Goal: Task Accomplishment & Management: Complete application form

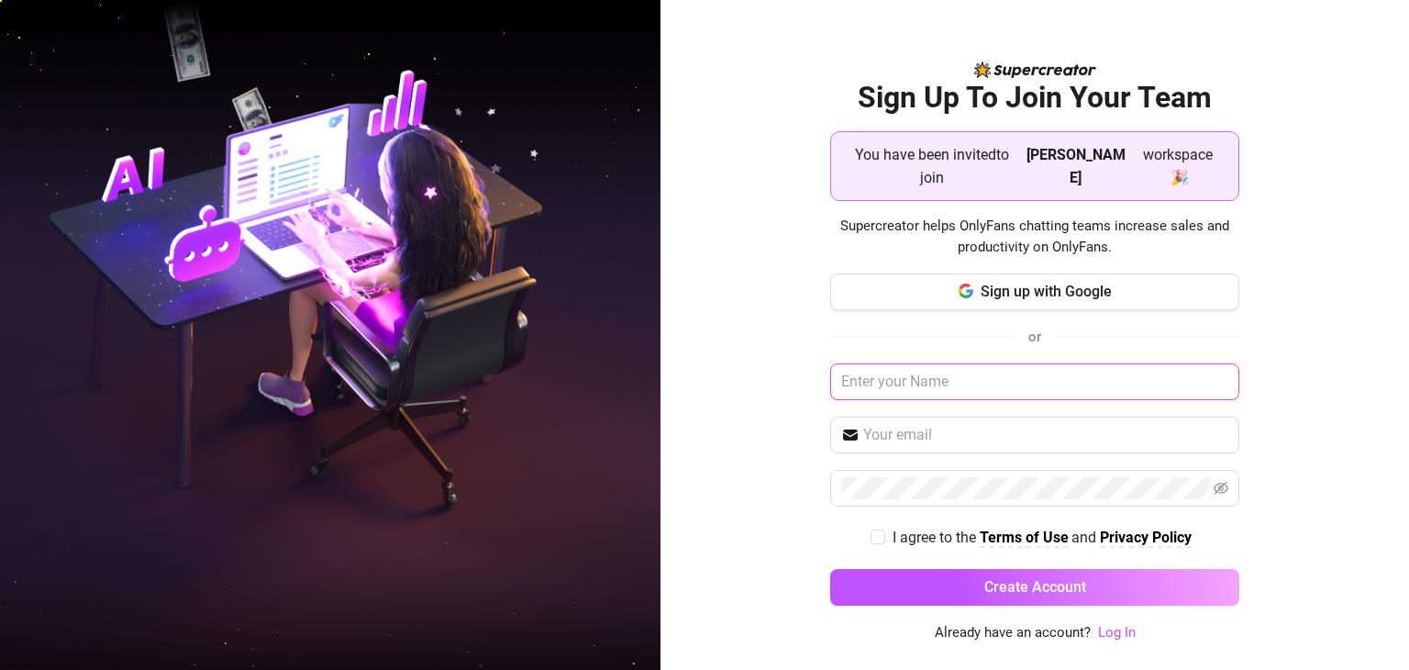
click at [948, 372] on input "text" at bounding box center [1034, 381] width 409 height 37
click at [952, 373] on input "text" at bounding box center [1034, 381] width 409 height 37
paste input "[EMAIL_ADDRESS][DOMAIN_NAME]"
type input "[EMAIL_ADDRESS][DOMAIN_NAME]"
drag, startPoint x: 1061, startPoint y: 367, endPoint x: 641, endPoint y: 365, distance: 419.3
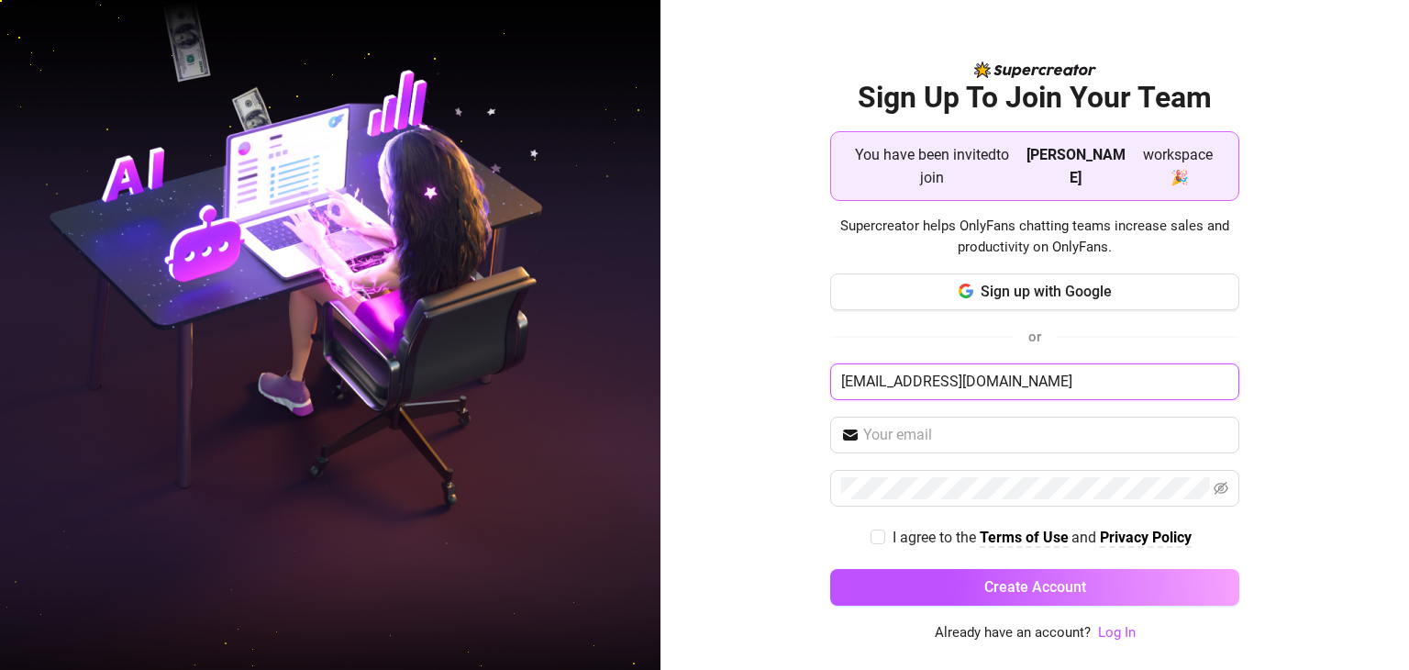
click at [641, 365] on div "Sign Up To Join Your Team You have been invited to join Amy August workspace 🎉 …" at bounding box center [704, 335] width 1409 height 670
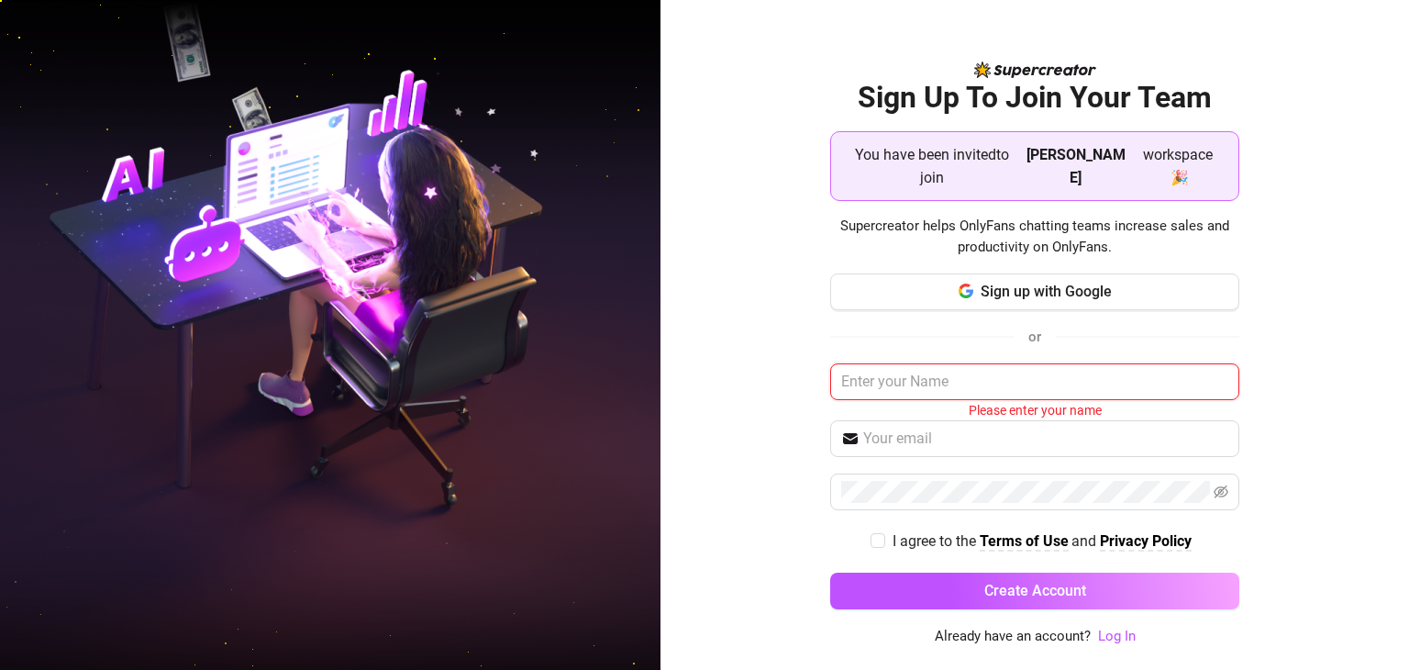
click at [959, 371] on input "text" at bounding box center [1034, 381] width 409 height 37
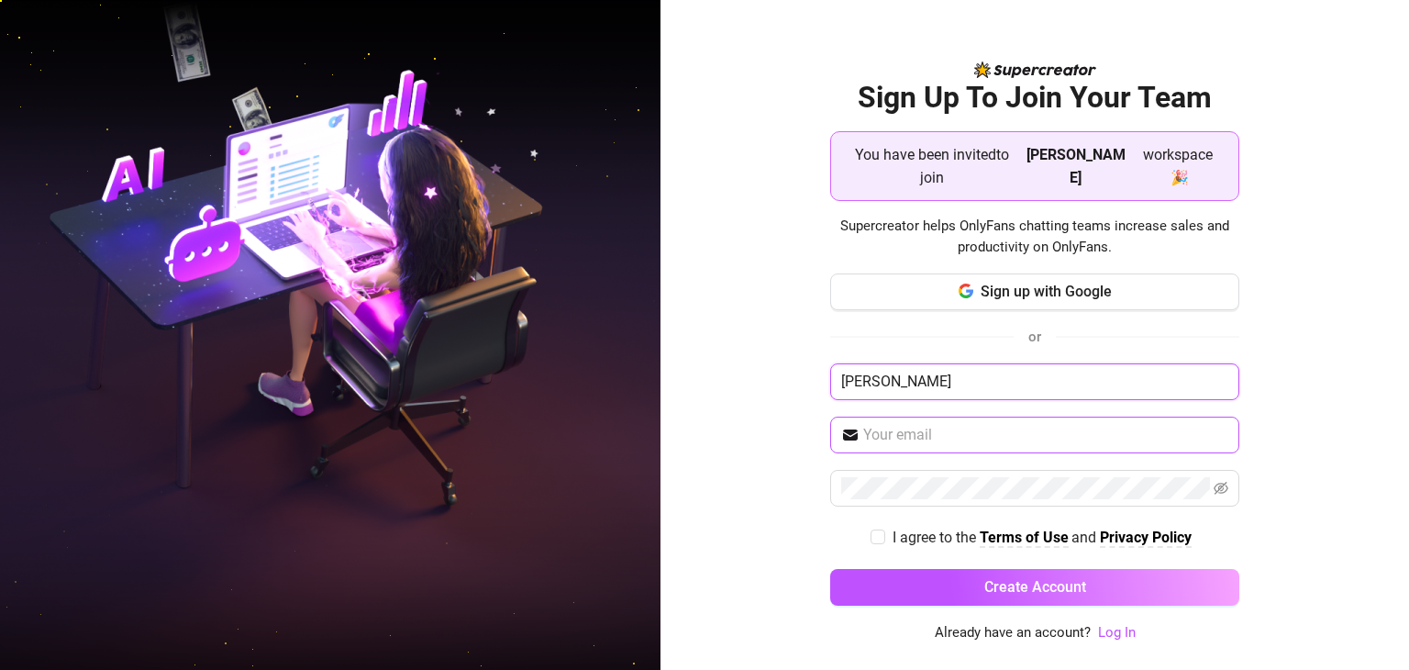
type input "[PERSON_NAME]"
click at [916, 424] on input "text" at bounding box center [1045, 435] width 365 height 22
paste input "[EMAIL_ADDRESS][DOMAIN_NAME]"
type input "[EMAIL_ADDRESS][DOMAIN_NAME]"
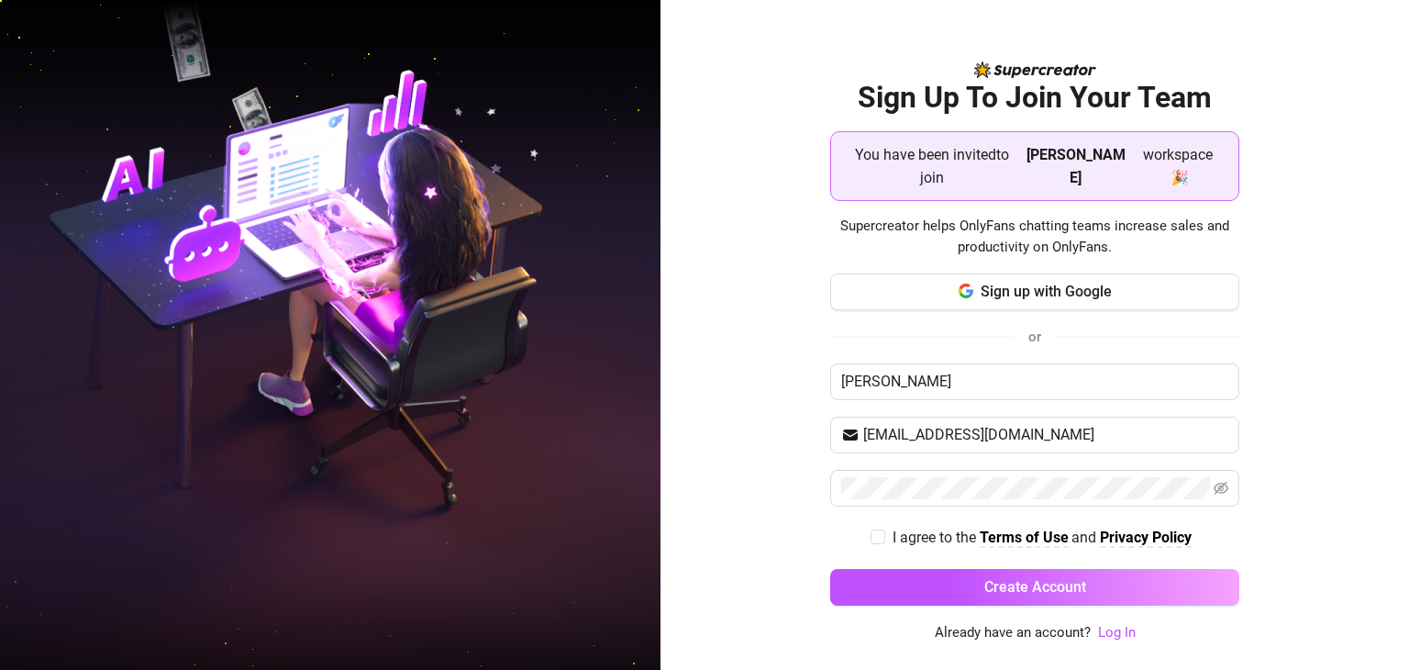
click at [764, 370] on div "Sign Up To Join Your Team You have been invited to join Amy August workspace 🎉 …" at bounding box center [1035, 335] width 749 height 670
click at [1216, 481] on icon "eye-invisible" at bounding box center [1221, 488] width 15 height 15
click at [704, 479] on div "Sign Up To Join Your Team You have been invited to join Amy August workspace 🎉 …" at bounding box center [1035, 335] width 749 height 670
drag, startPoint x: 753, startPoint y: 313, endPoint x: 824, endPoint y: 317, distance: 70.8
click at [753, 313] on div "Sign Up To Join Your Team You have been invited to join Amy August workspace 🎉 …" at bounding box center [1035, 335] width 749 height 670
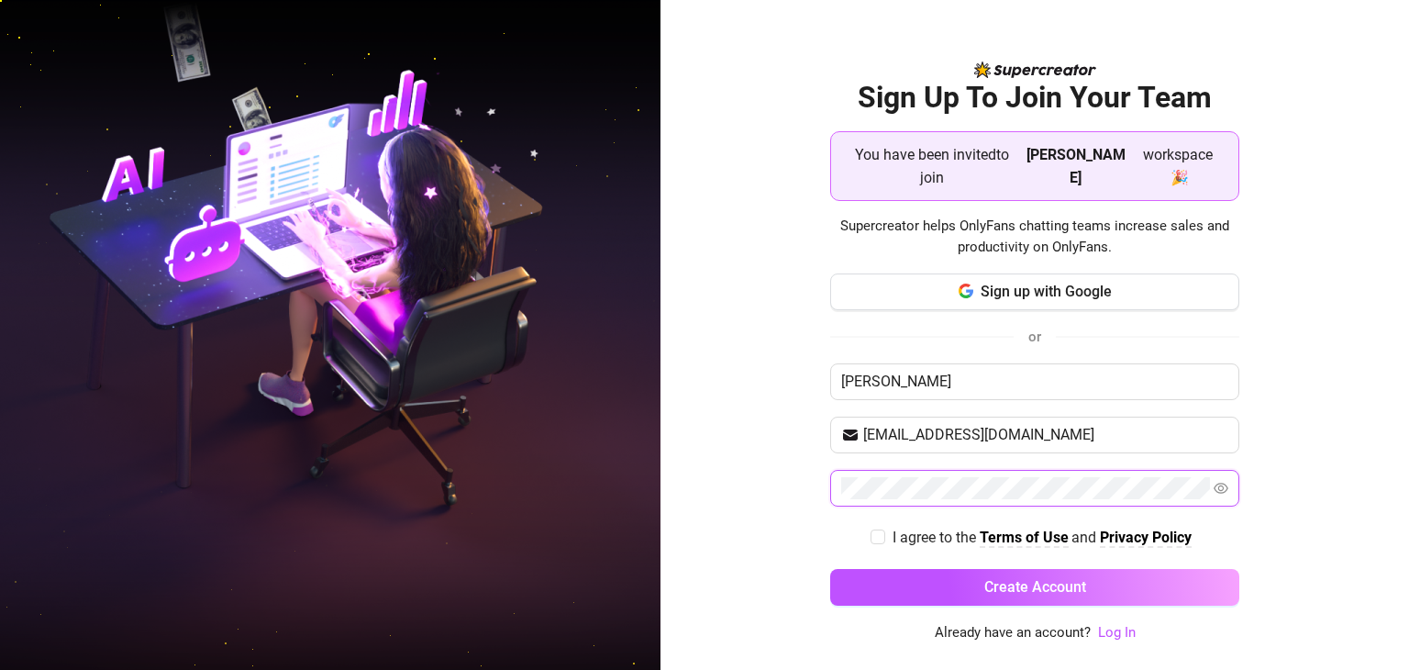
click at [691, 472] on div "Sign Up To Join Your Team You have been invited to join Amy August workspace 🎉 …" at bounding box center [1035, 335] width 749 height 670
drag, startPoint x: 771, startPoint y: 396, endPoint x: 780, endPoint y: 405, distance: 12.3
click at [771, 396] on div "Sign Up To Join Your Team You have been invited to join Amy August workspace 🎉 …" at bounding box center [1035, 335] width 749 height 670
drag, startPoint x: 878, startPoint y: 522, endPoint x: 976, endPoint y: 572, distance: 110.0
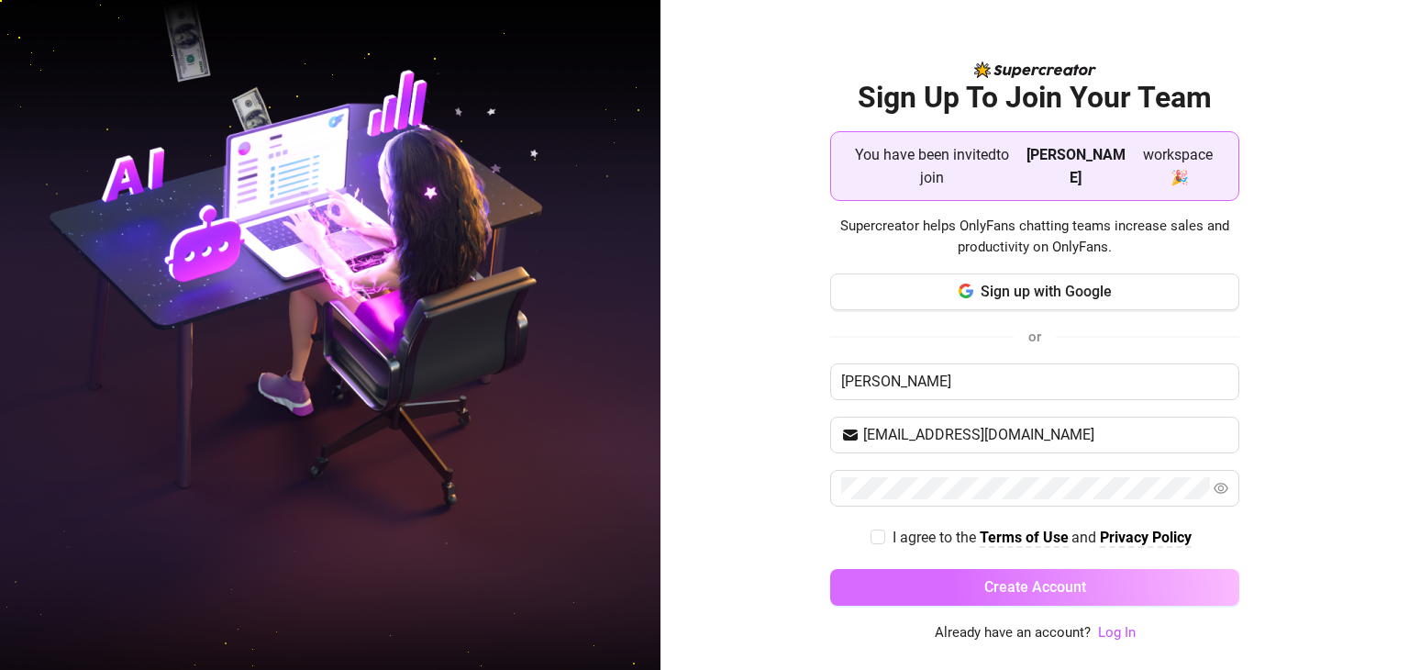
click at [878, 529] on input "I agree to the Terms of Use and Privacy Policy" at bounding box center [877, 535] width 13 height 13
checkbox input "true"
click at [1005, 578] on span "Create Account" at bounding box center [1036, 586] width 102 height 17
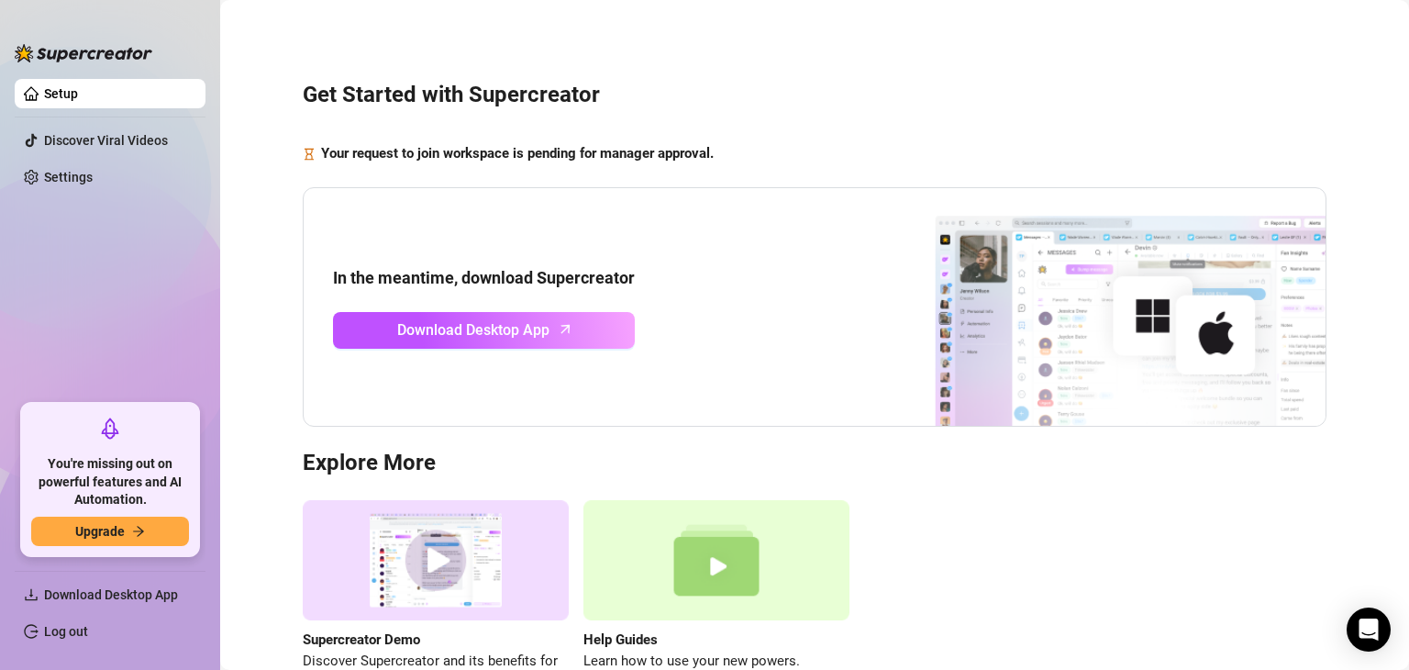
drag, startPoint x: 856, startPoint y: 107, endPoint x: 618, endPoint y: 128, distance: 239.4
click at [856, 107] on h3 "Get Started with Supercreator" at bounding box center [815, 95] width 1024 height 29
click at [78, 596] on span "Download Desktop App" at bounding box center [111, 594] width 134 height 15
click at [68, 170] on link "Settings" at bounding box center [68, 177] width 49 height 15
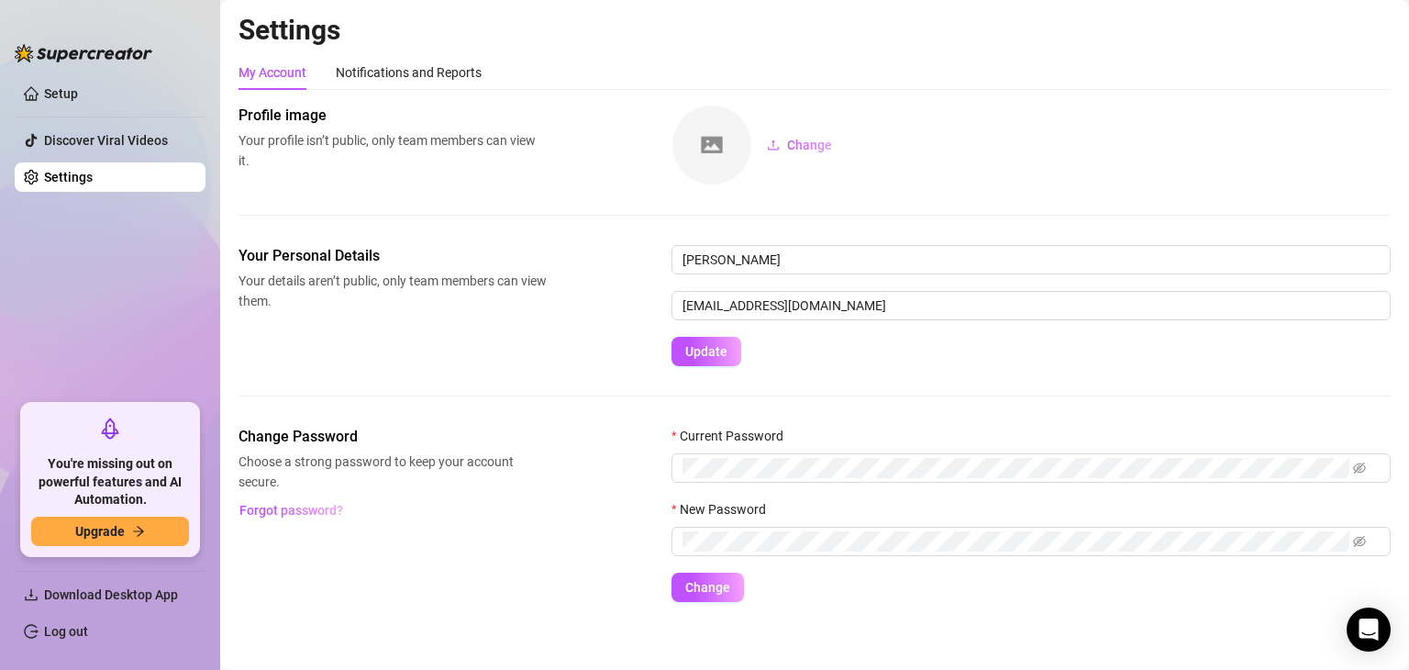
click at [840, 360] on form "Dee dee.infloww444@gmail.com Update" at bounding box center [1031, 305] width 719 height 121
click at [566, 362] on div "Your Personal Details Your details aren’t public, only team members can view th…" at bounding box center [815, 305] width 1152 height 121
click at [360, 348] on div "Your Personal Details Your details aren’t public, only team members can view th…" at bounding box center [815, 305] width 1152 height 121
click at [828, 374] on div "Your Personal Details Your details aren’t public, only team members can view th…" at bounding box center [815, 335] width 1152 height 181
click at [77, 86] on link "Setup" at bounding box center [61, 93] width 34 height 15
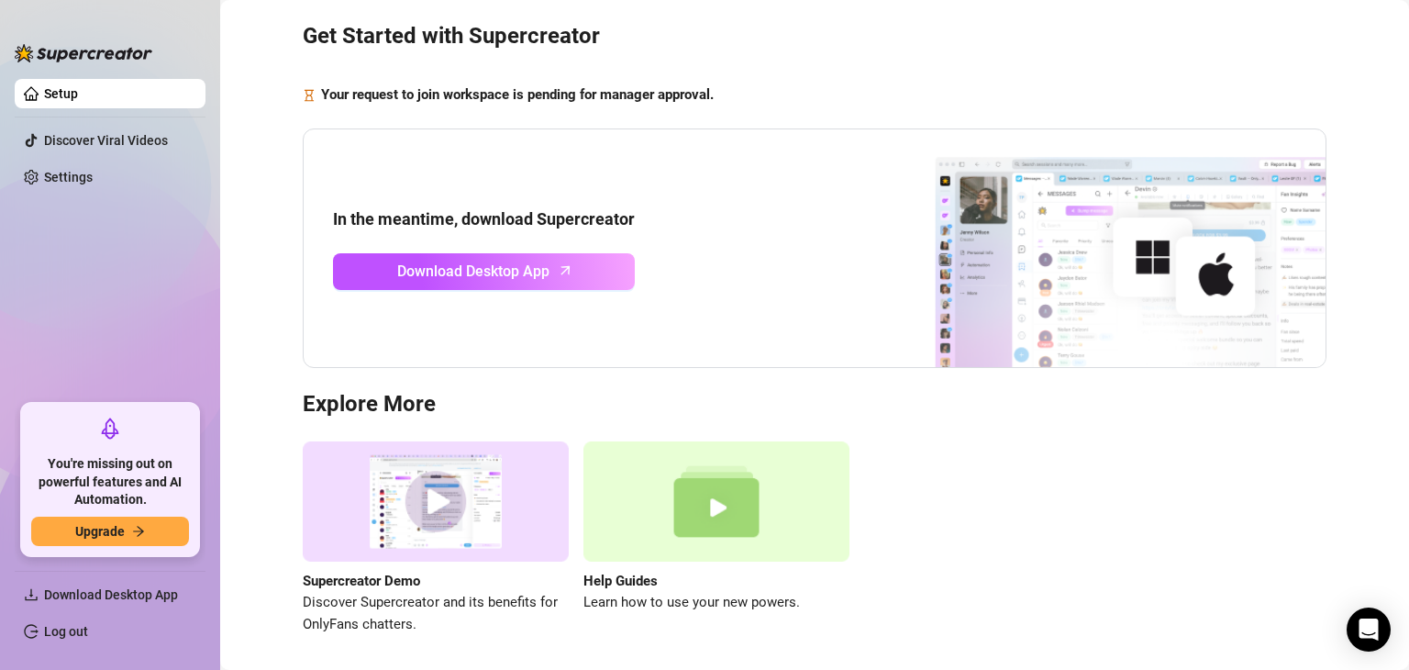
scroll to position [125, 0]
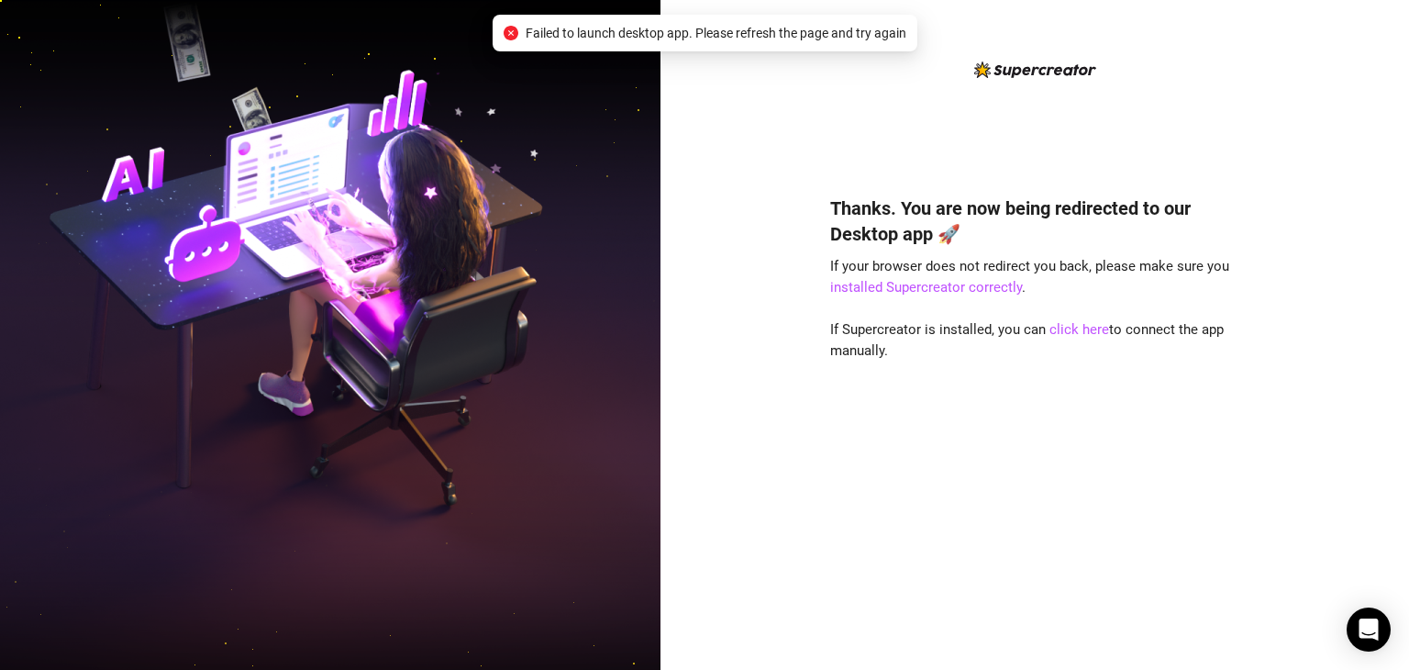
click at [507, 33] on icon "close-circle" at bounding box center [511, 33] width 15 height 15
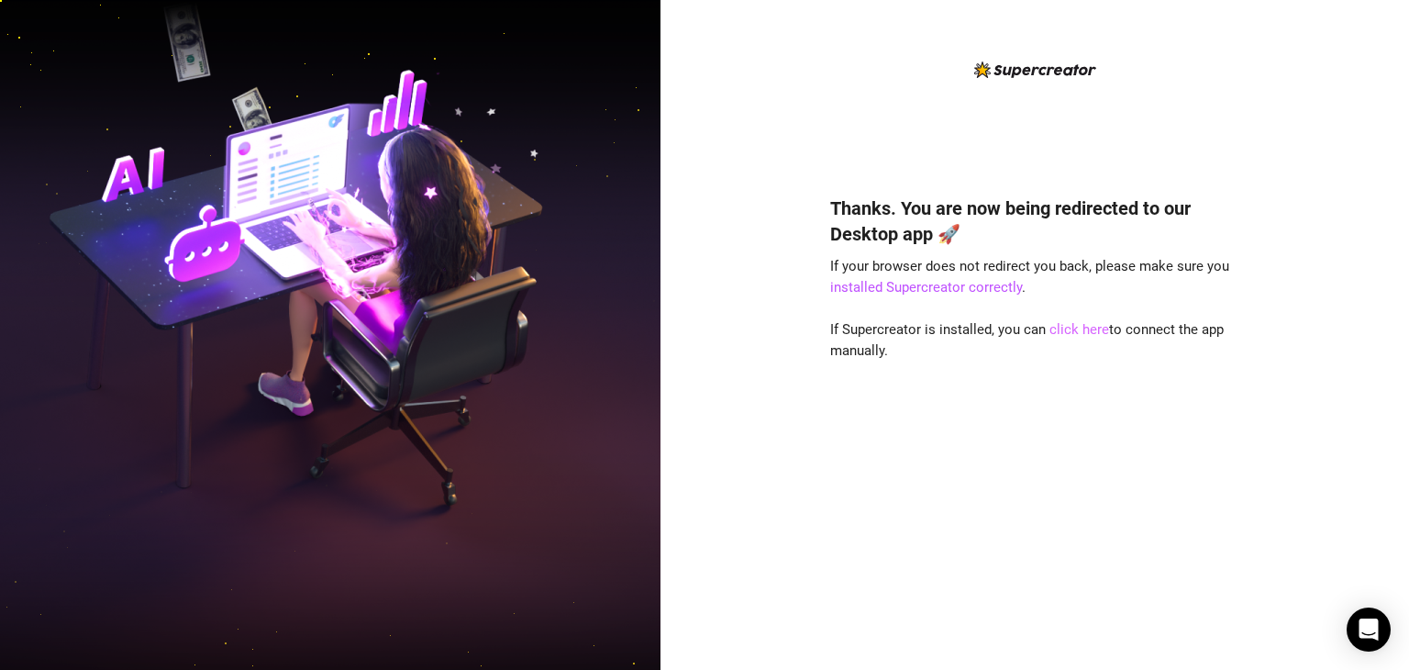
click at [1074, 328] on link "click here" at bounding box center [1080, 329] width 60 height 17
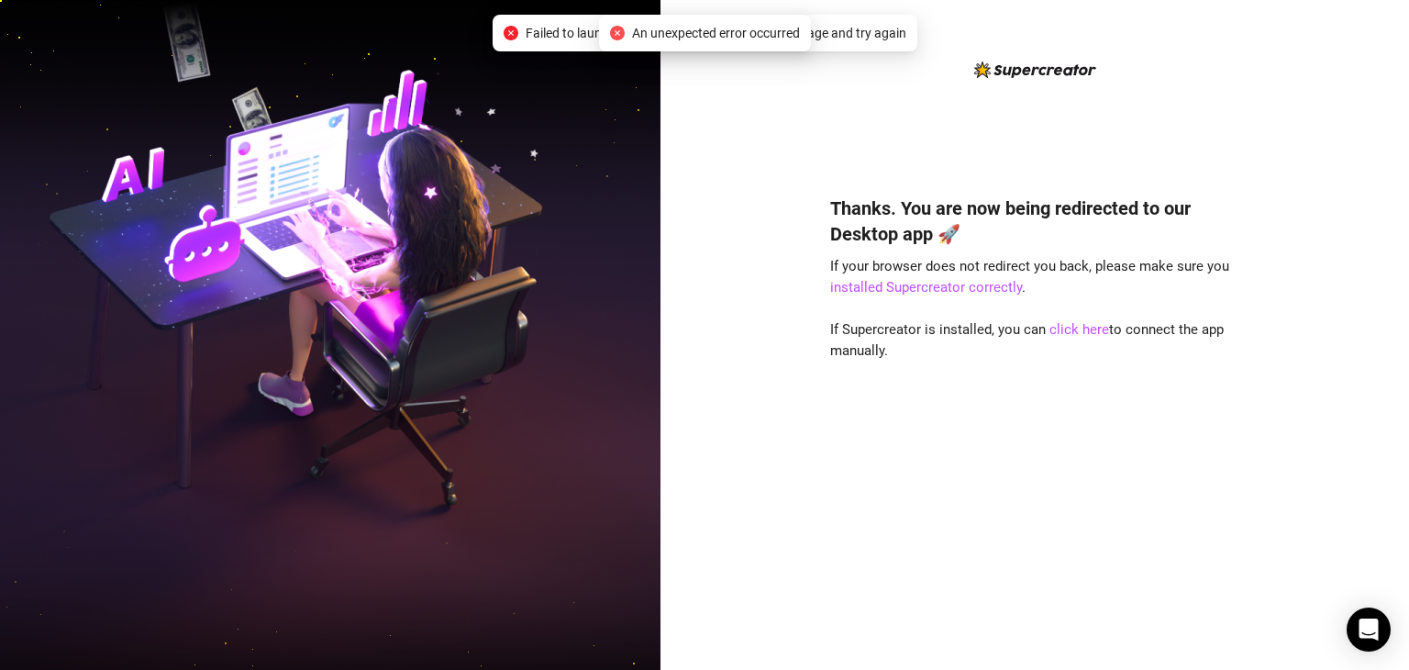
drag, startPoint x: 615, startPoint y: 33, endPoint x: 642, endPoint y: 39, distance: 28.1
click at [616, 32] on icon "close-circle" at bounding box center [617, 33] width 15 height 15
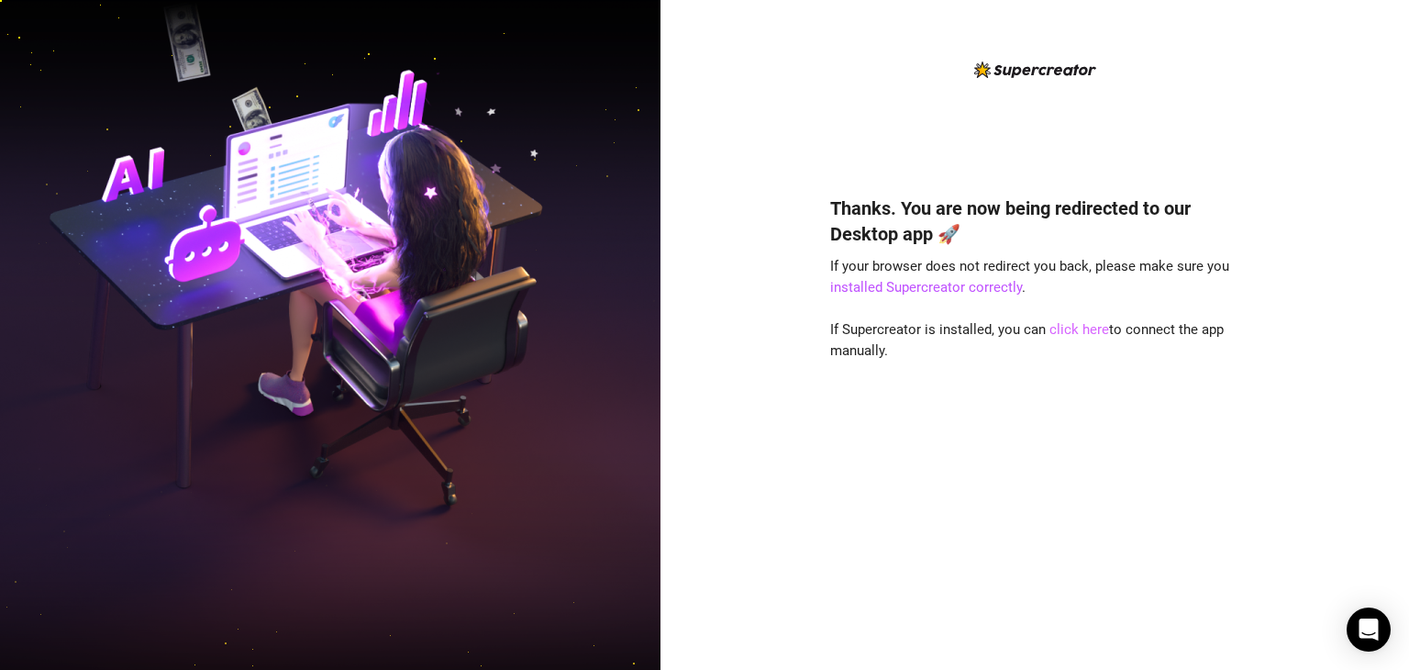
click at [1080, 328] on link "click here" at bounding box center [1080, 329] width 60 height 17
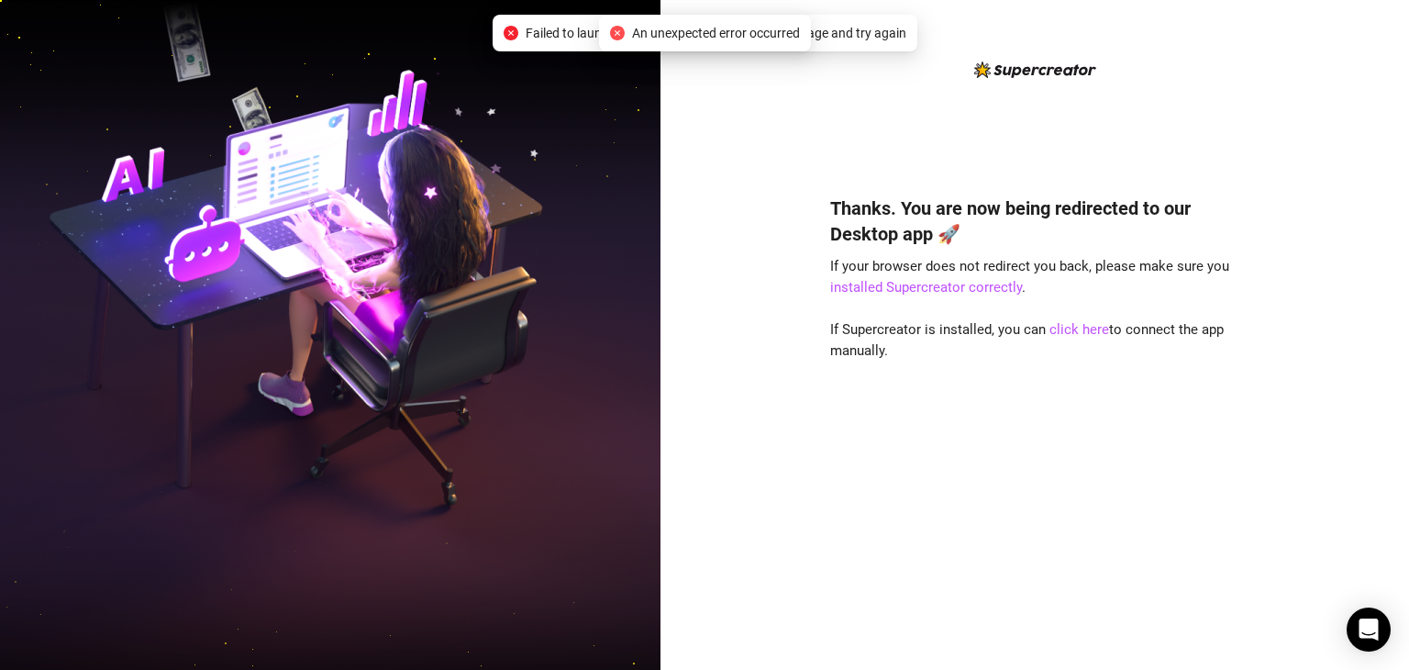
click at [611, 34] on icon "close-circle" at bounding box center [617, 33] width 15 height 15
drag, startPoint x: 514, startPoint y: 28, endPoint x: 709, endPoint y: 107, distance: 211.1
click at [518, 31] on div "Failed to launch desktop app. Please refresh the page and try again" at bounding box center [705, 33] width 403 height 20
click at [979, 284] on link "installed Supercreator correctly" at bounding box center [926, 287] width 192 height 17
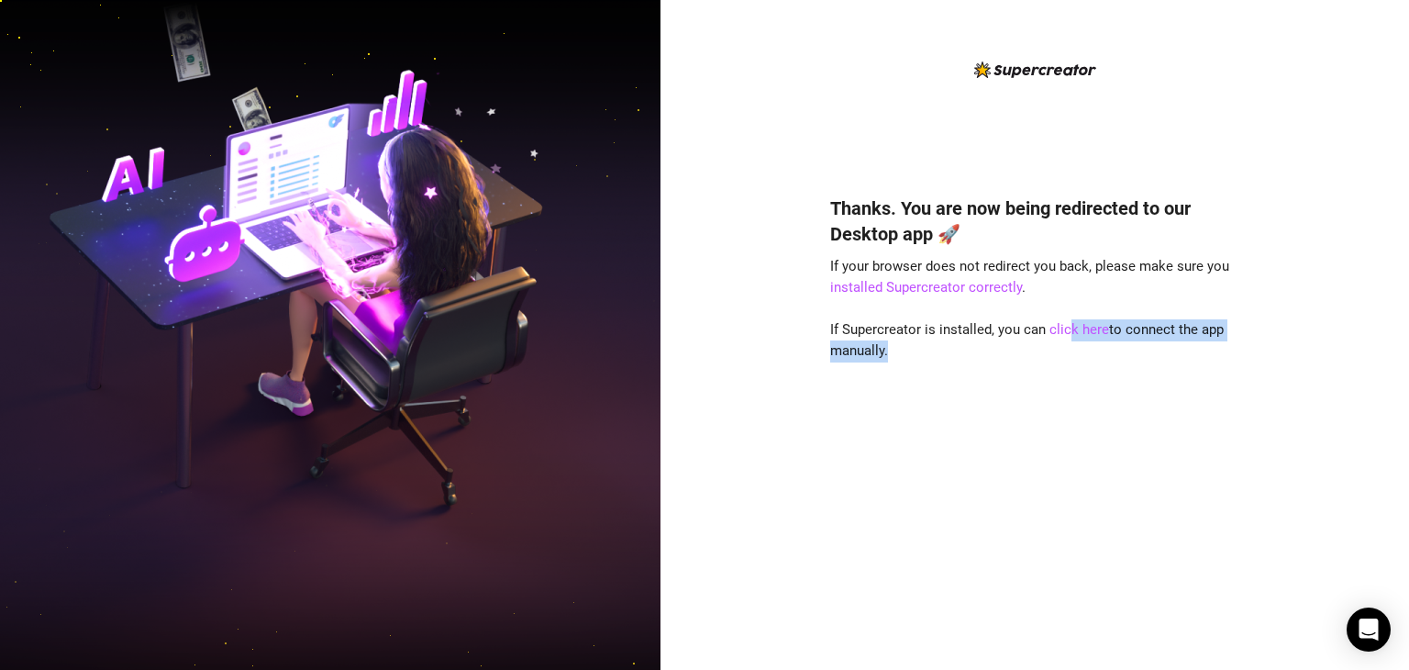
drag, startPoint x: 1067, startPoint y: 332, endPoint x: 1076, endPoint y: 543, distance: 211.2
click at [1076, 543] on div "Thanks. You are now being redirected to our Desktop app 🚀 If your browser does …" at bounding box center [1034, 406] width 409 height 470
click at [1301, 191] on div "Thanks. You are now being redirected to our Desktop app 🚀 If your browser does …" at bounding box center [1035, 335] width 749 height 670
click at [1084, 328] on link "click here" at bounding box center [1080, 329] width 60 height 17
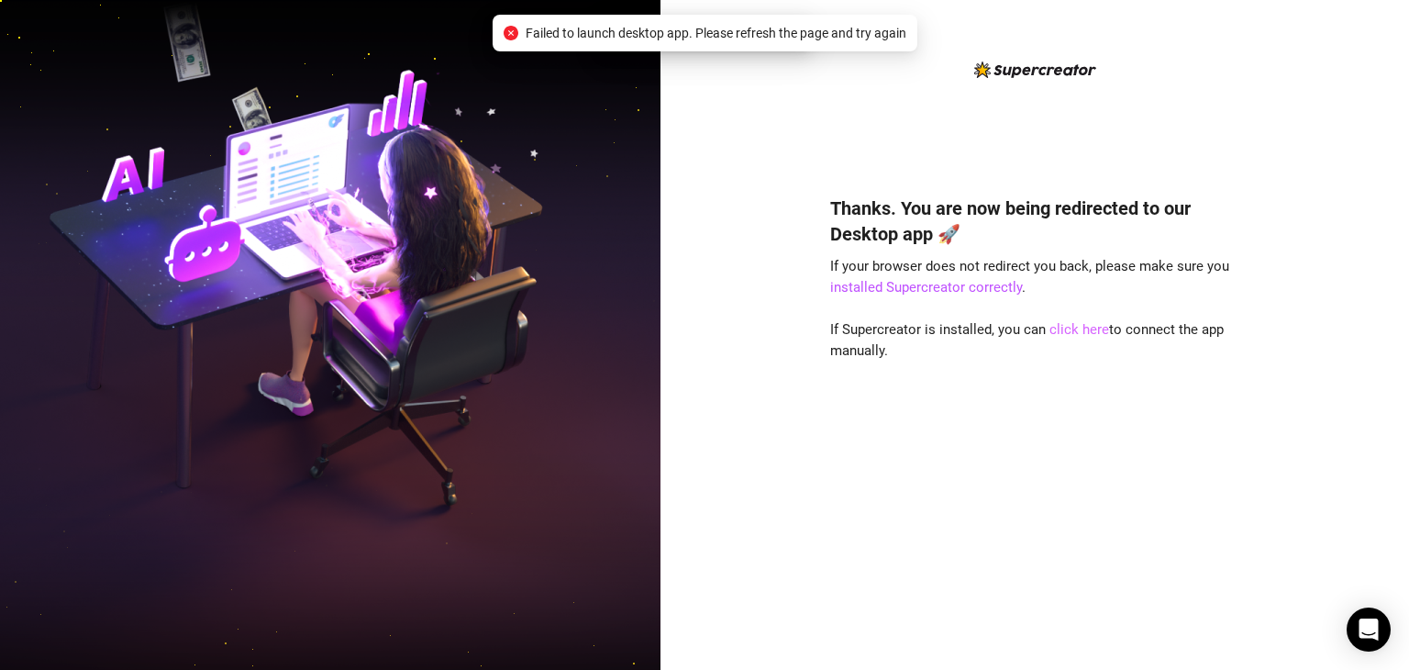
click at [1084, 328] on link "click here" at bounding box center [1080, 329] width 60 height 17
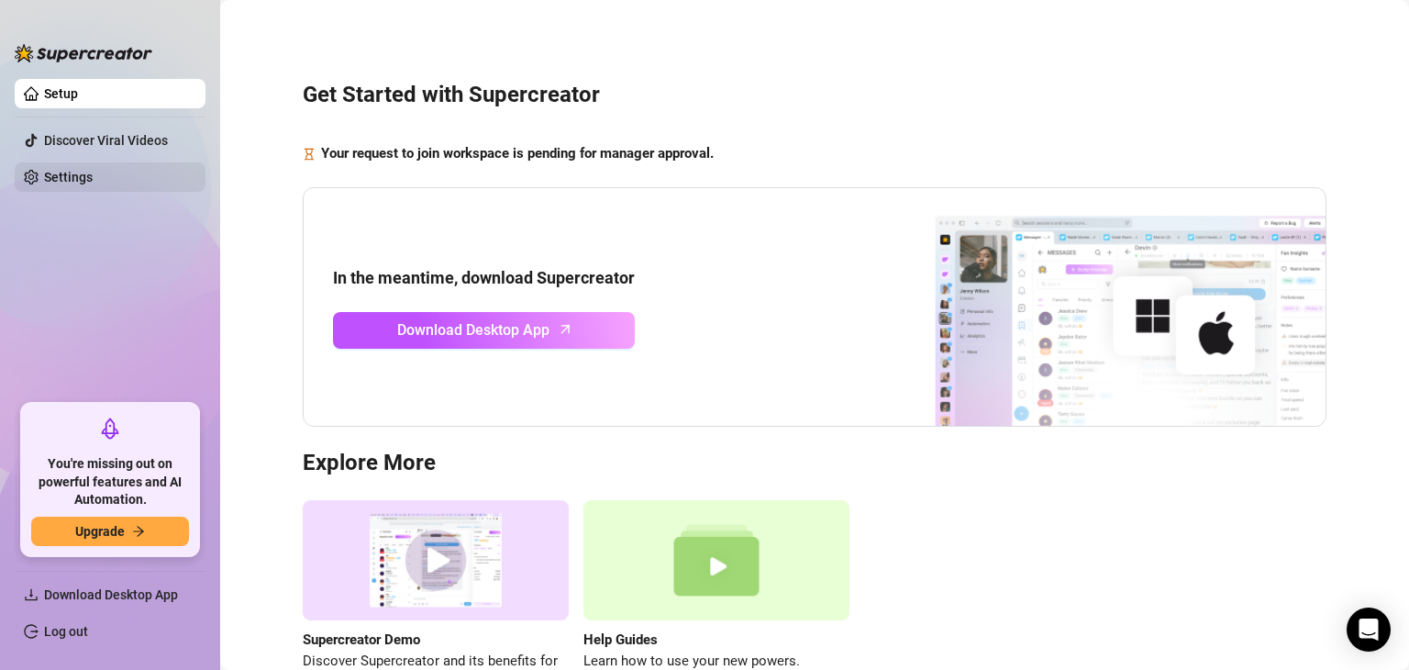
click at [74, 170] on link "Settings" at bounding box center [68, 177] width 49 height 15
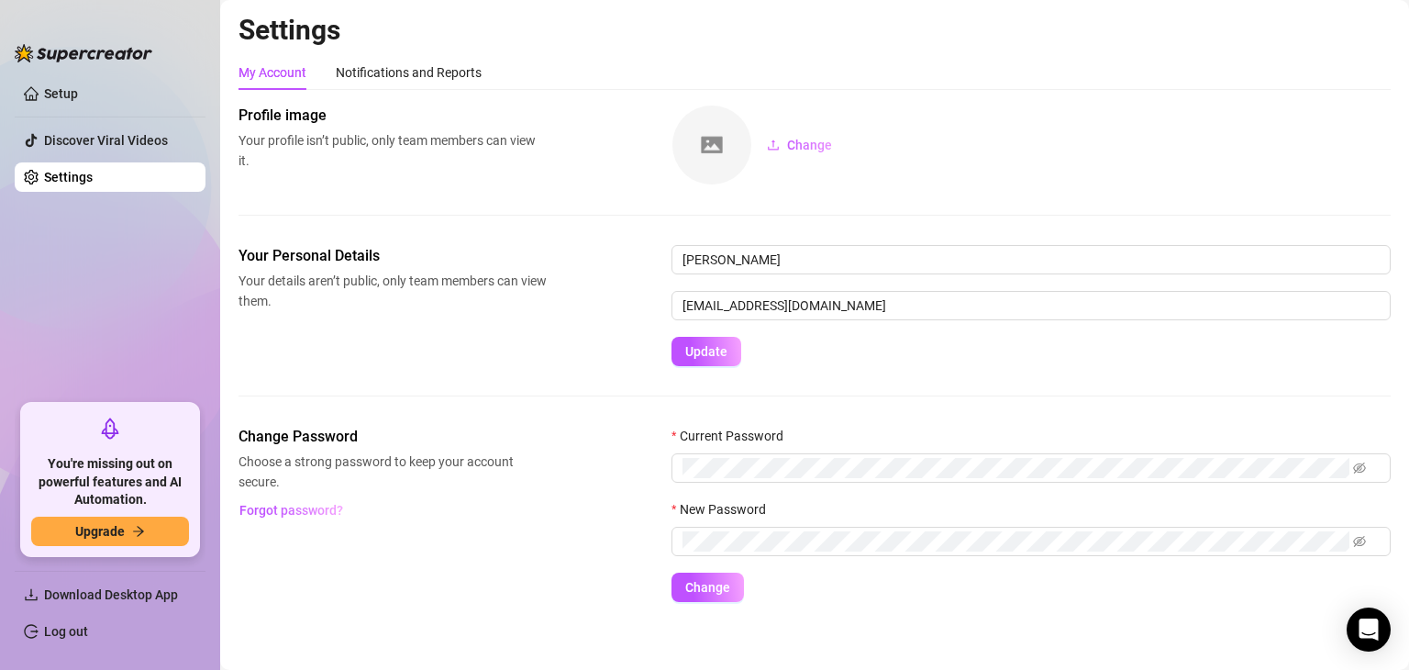
drag, startPoint x: 931, startPoint y: 159, endPoint x: 395, endPoint y: 138, distance: 537.2
click at [924, 158] on div "Change" at bounding box center [1031, 145] width 719 height 81
click at [69, 86] on link "Setup" at bounding box center [61, 93] width 34 height 15
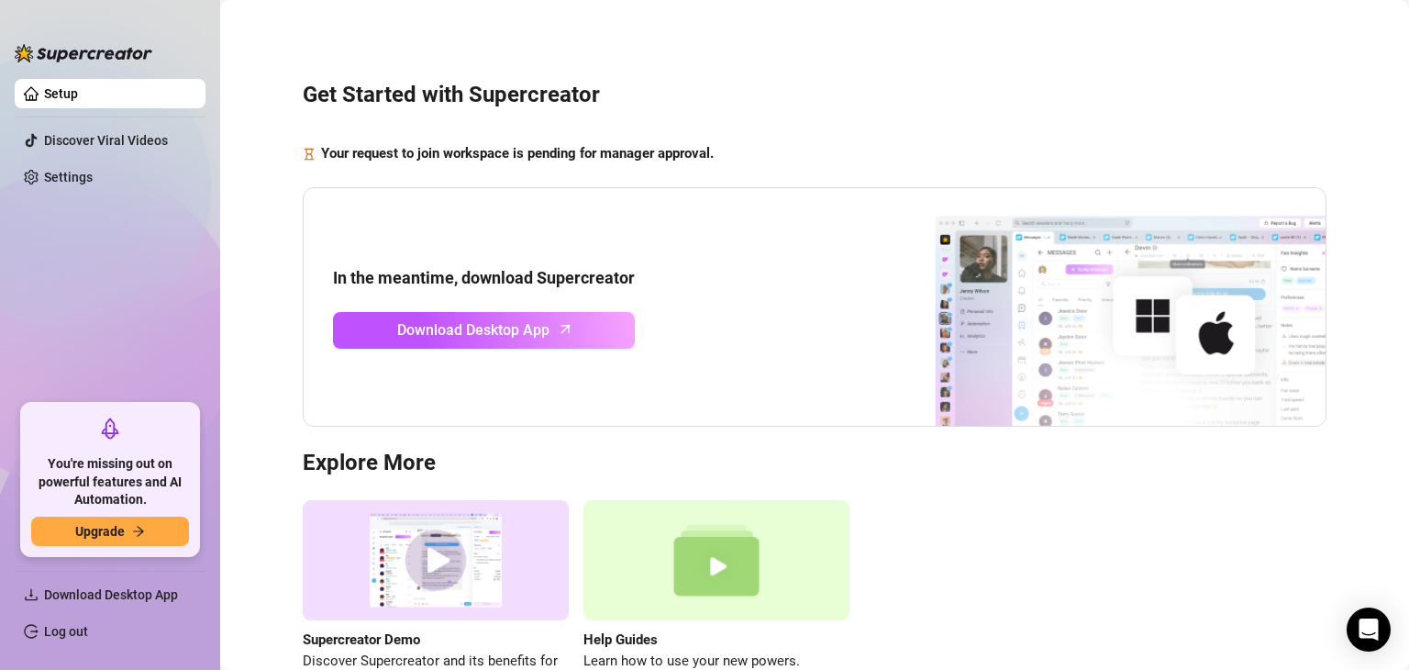
click at [756, 96] on h3 "Get Started with Supercreator" at bounding box center [815, 95] width 1024 height 29
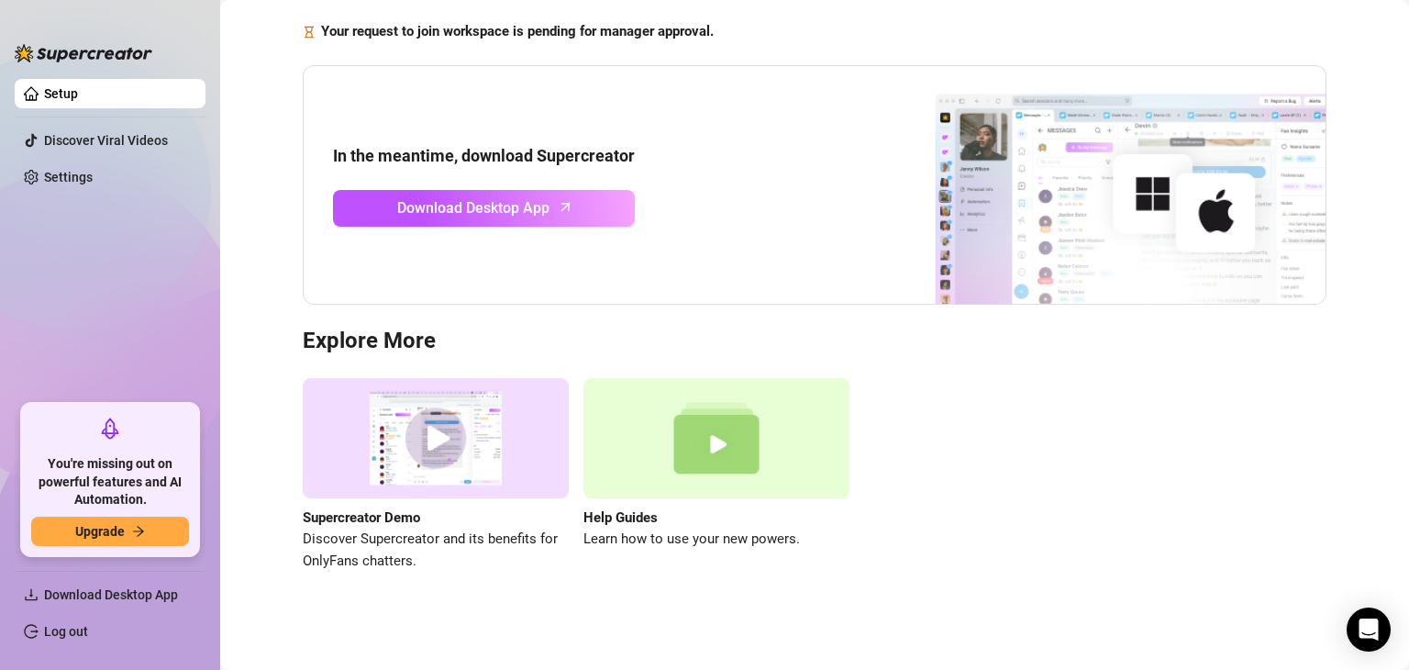
scroll to position [125, 0]
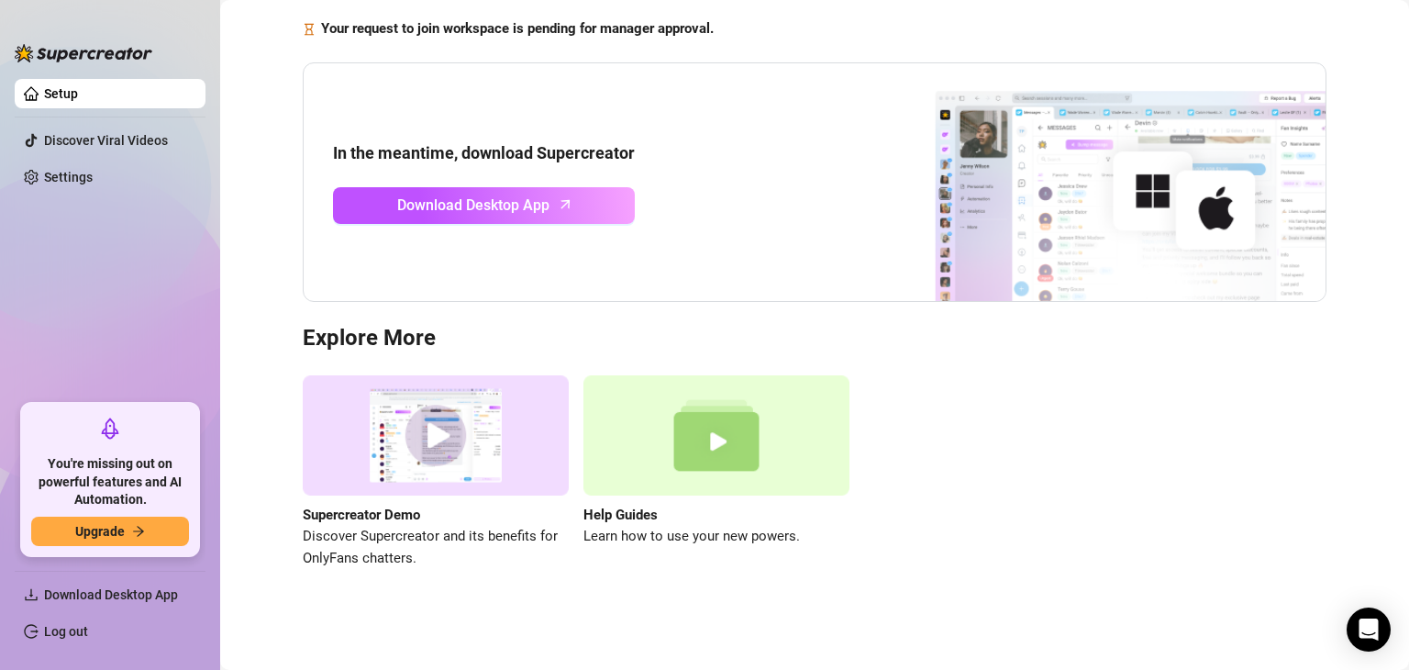
click at [160, 364] on ul "Setup Discover Viral Videos Settings" at bounding box center [110, 234] width 191 height 325
